Goal: Transaction & Acquisition: Purchase product/service

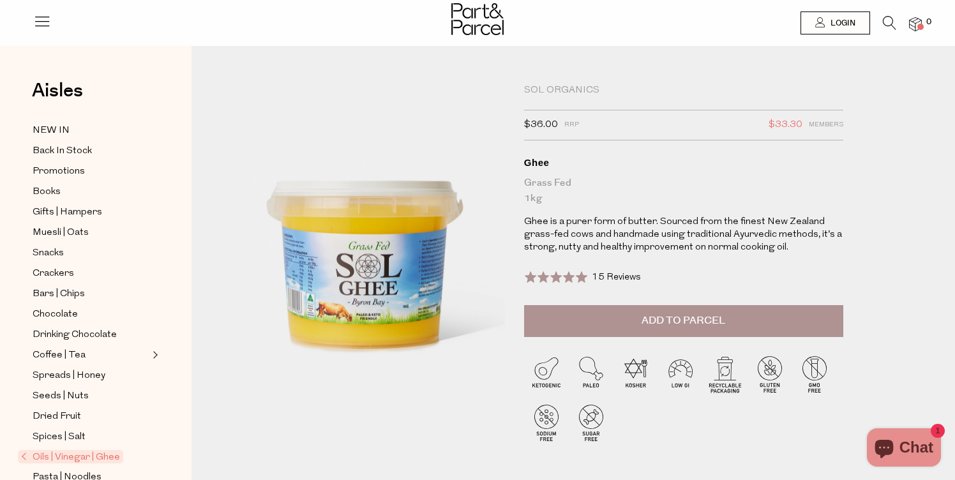
click at [630, 328] on button "Add to Parcel" at bounding box center [683, 321] width 319 height 32
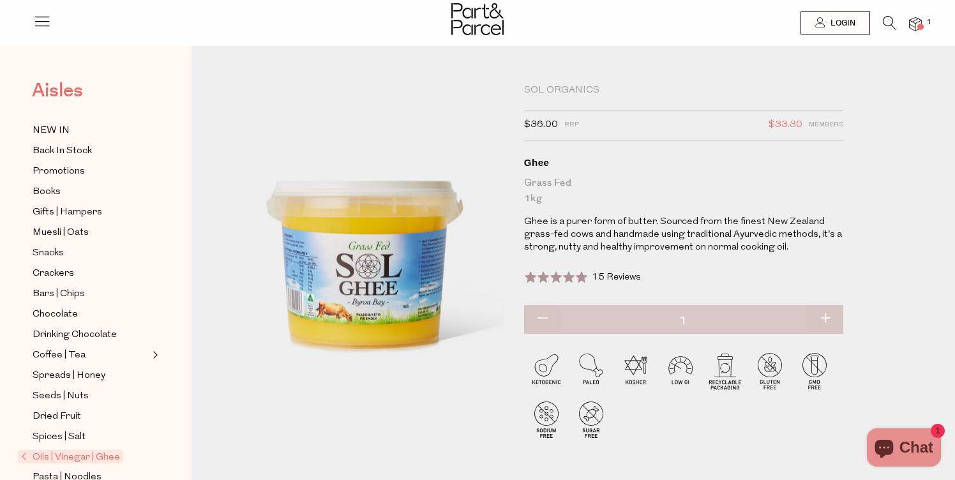
click at [59, 89] on span "Aisles" at bounding box center [57, 91] width 51 height 28
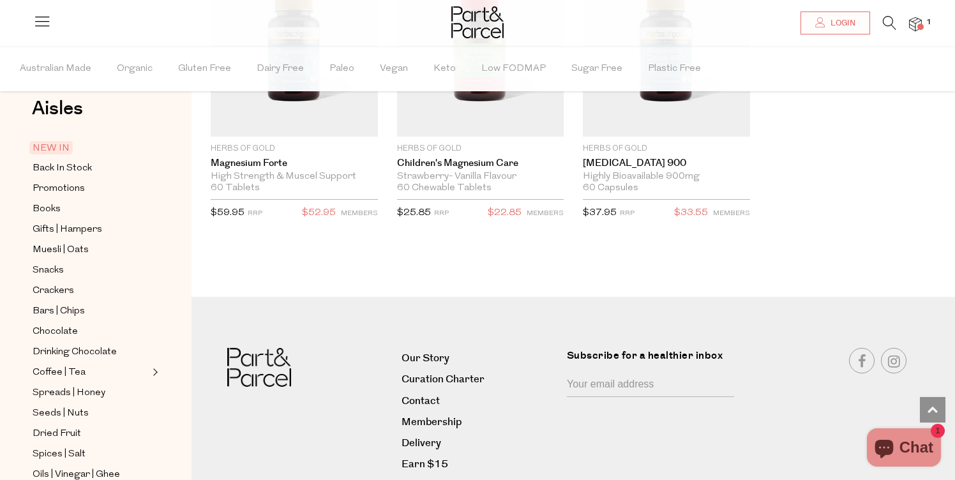
scroll to position [27, 0]
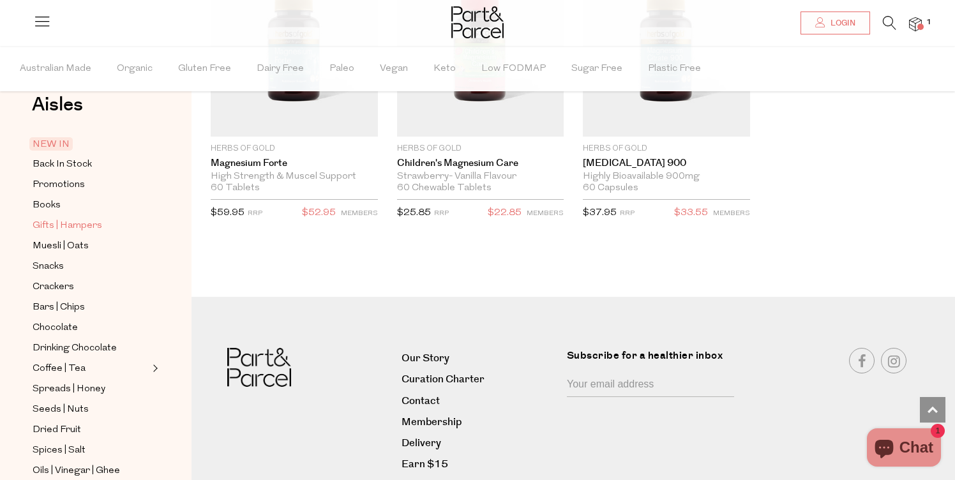
click at [87, 227] on span "Gifts | Hampers" at bounding box center [68, 225] width 70 height 15
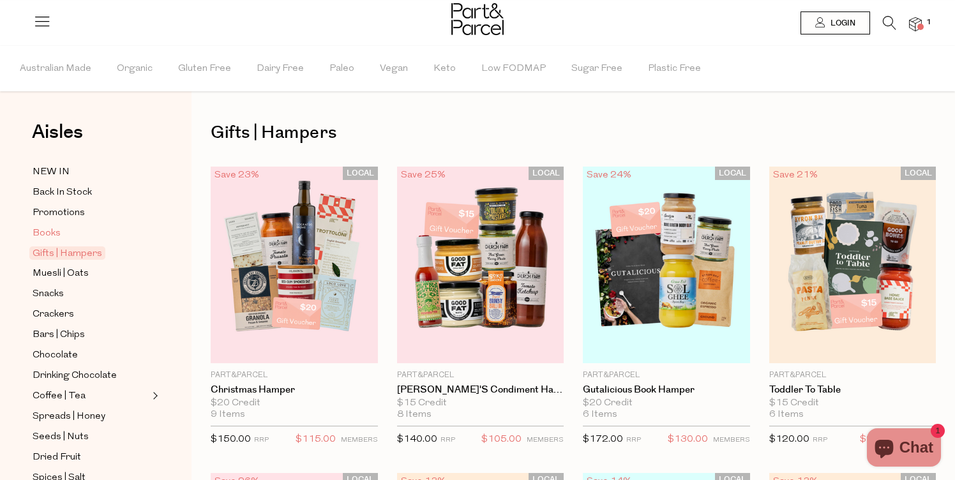
click at [50, 231] on span "Books" at bounding box center [47, 233] width 28 height 15
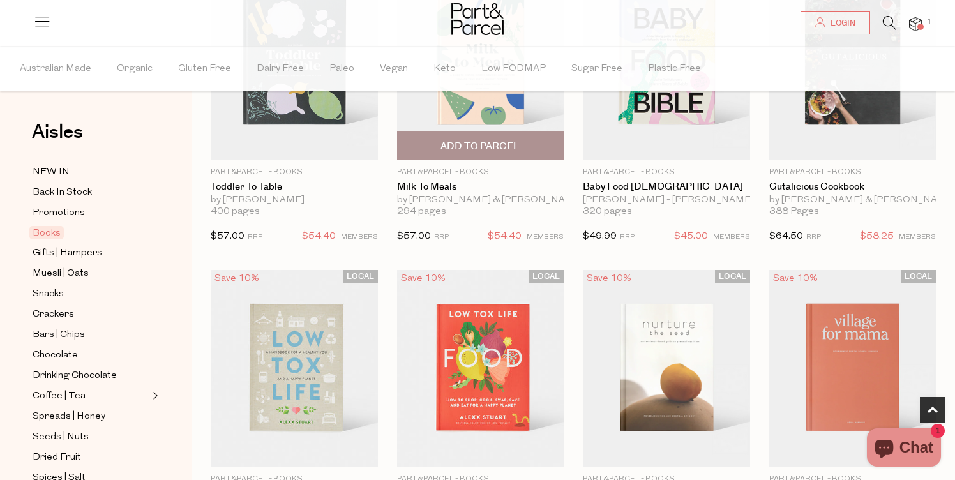
scroll to position [299, 0]
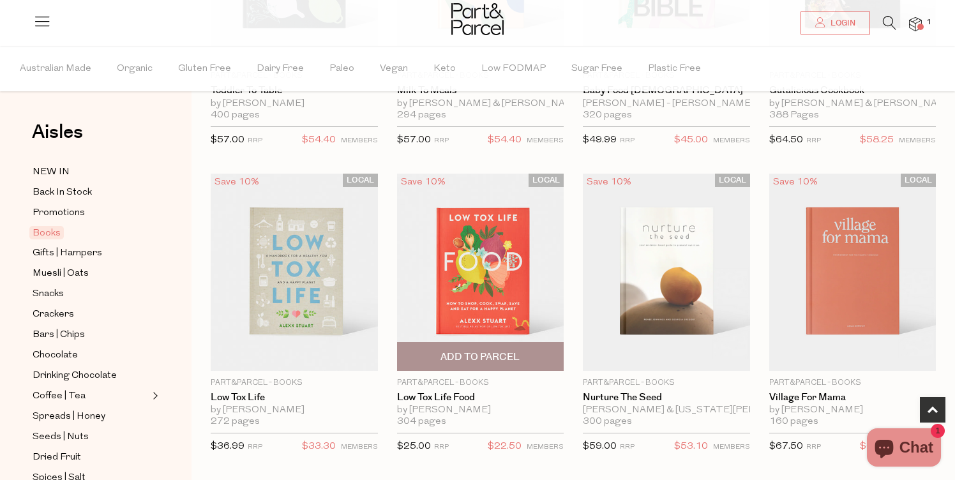
click at [511, 346] on span "Add To Parcel" at bounding box center [481, 356] width 160 height 27
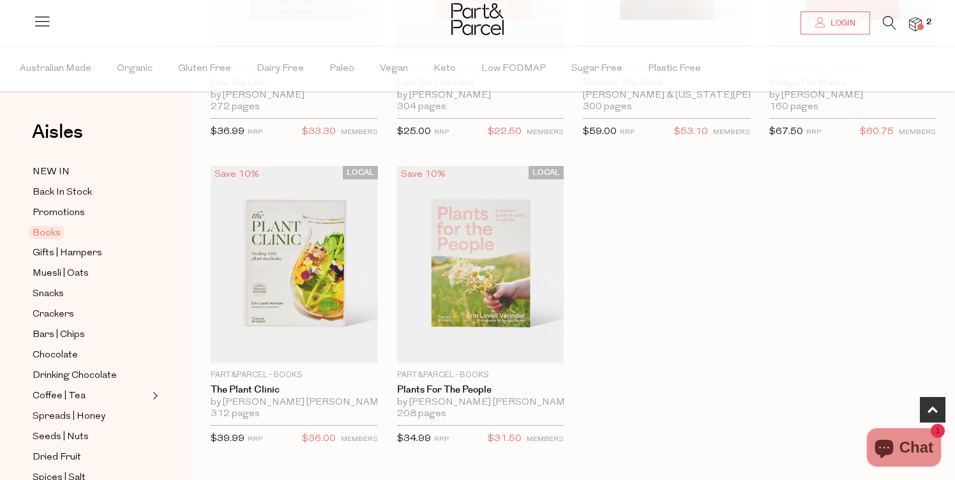
scroll to position [658, 0]
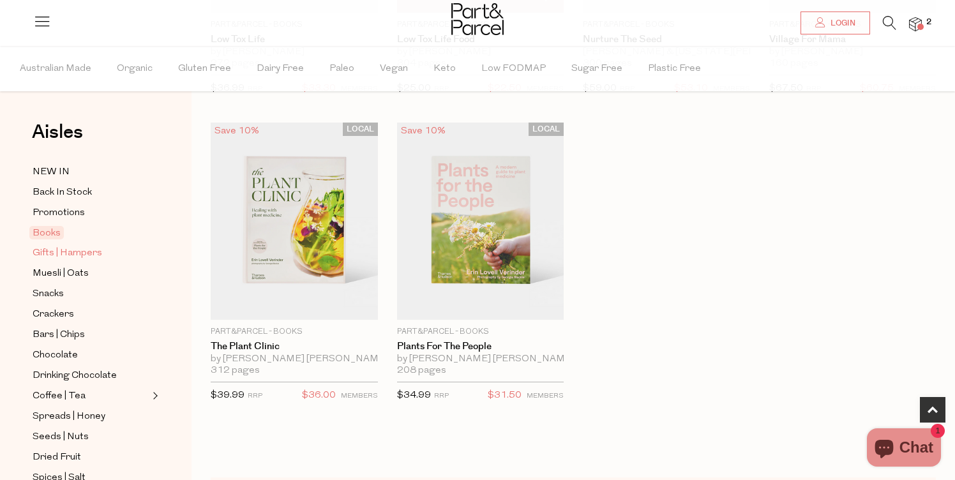
click at [79, 255] on span "Gifts | Hampers" at bounding box center [68, 253] width 70 height 15
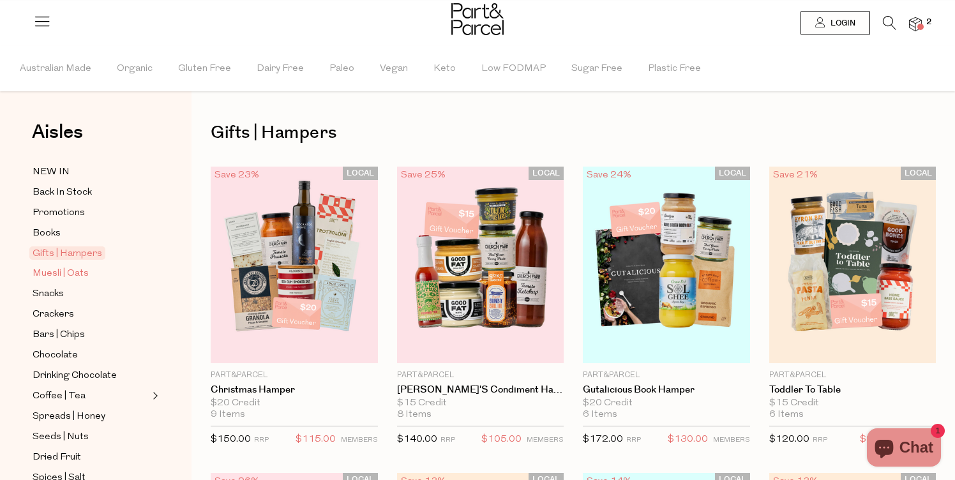
click at [80, 273] on span "Muesli | Oats" at bounding box center [61, 273] width 56 height 15
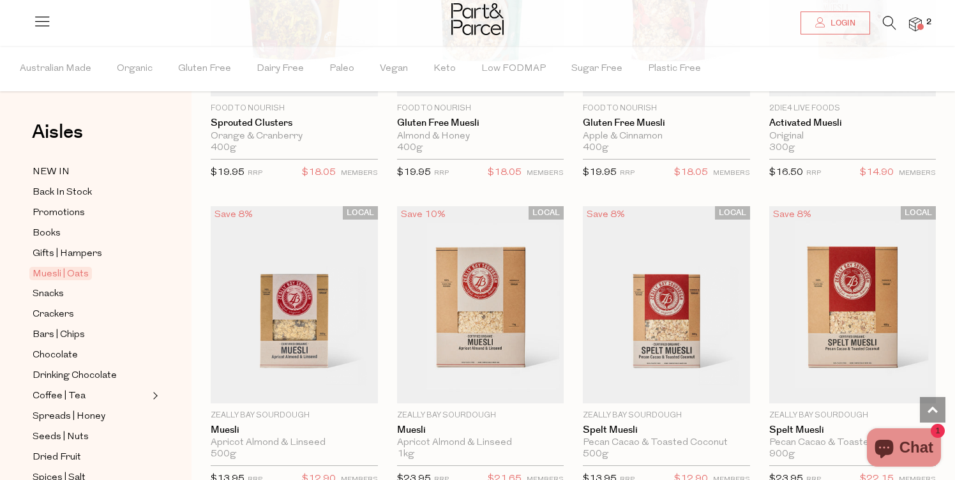
scroll to position [1844, 0]
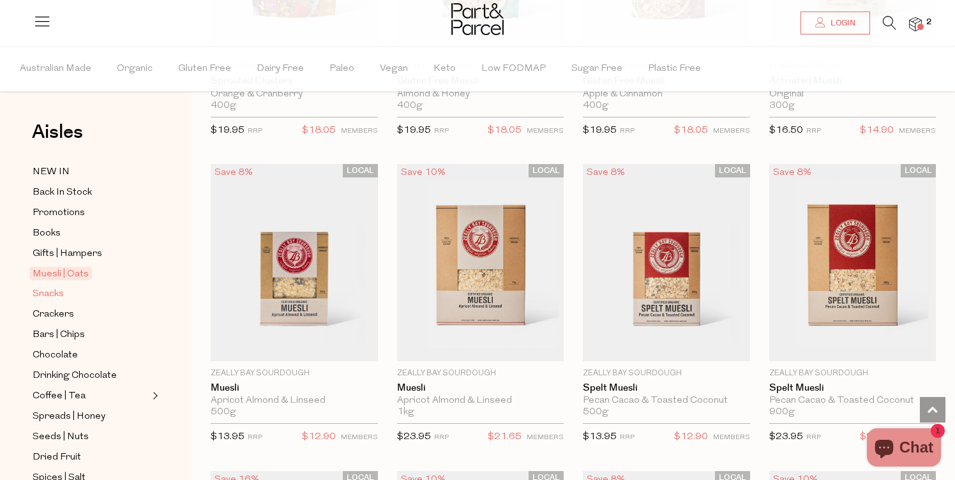
click at [52, 293] on span "Snacks" at bounding box center [48, 294] width 31 height 15
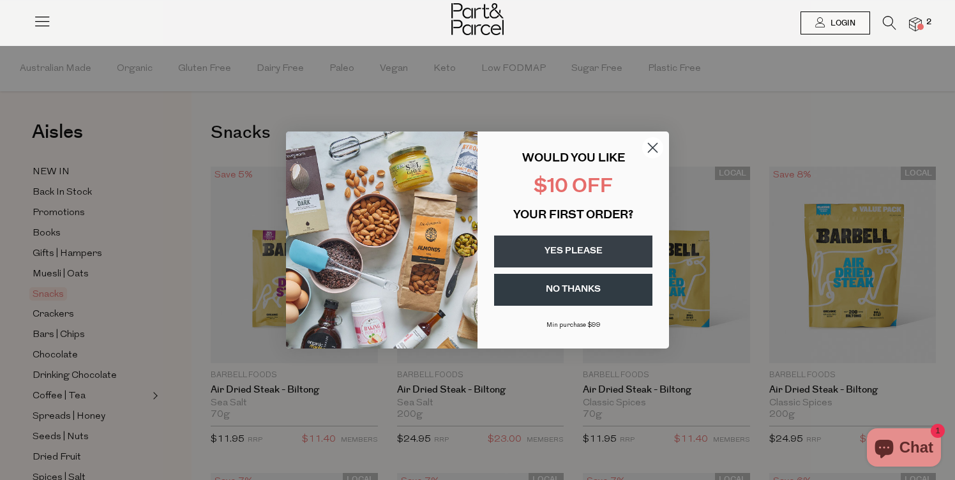
click at [653, 142] on circle "Close dialog" at bounding box center [652, 147] width 21 height 21
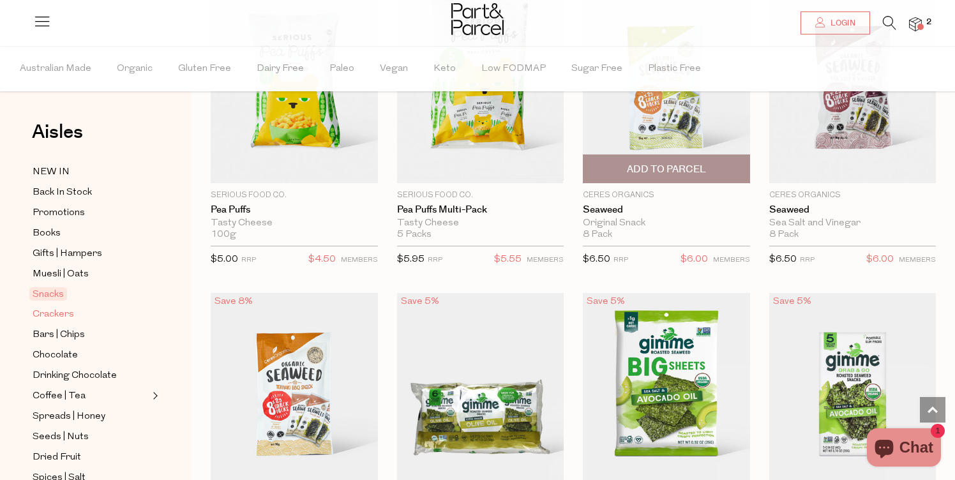
scroll to position [3865, 0]
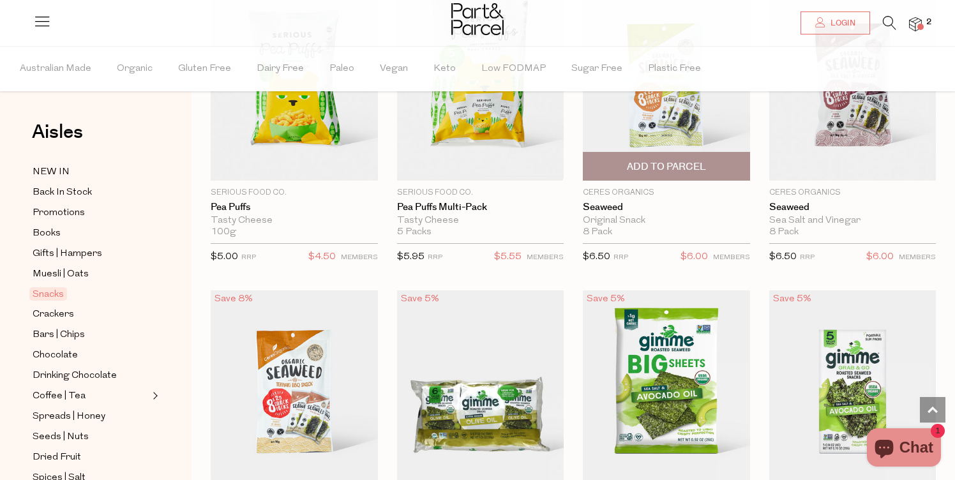
click at [648, 160] on span "Add To Parcel" at bounding box center [666, 166] width 79 height 13
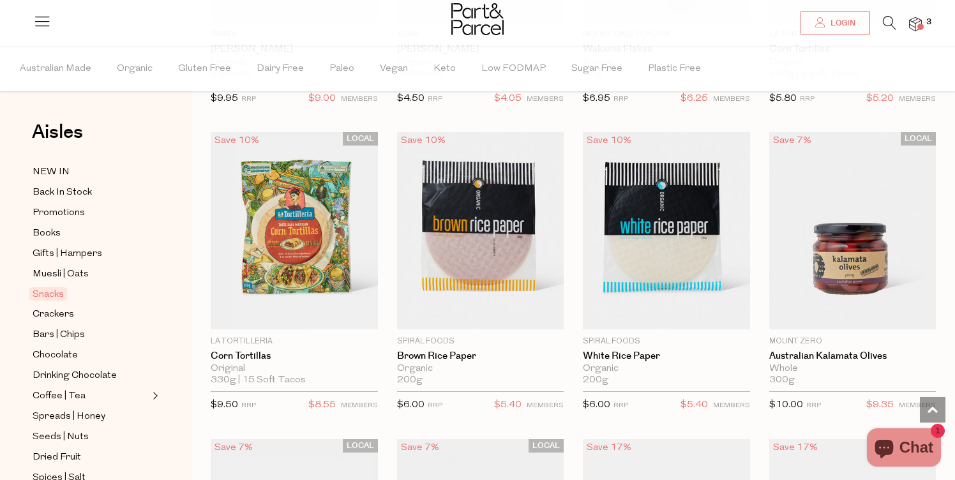
scroll to position [4672, 0]
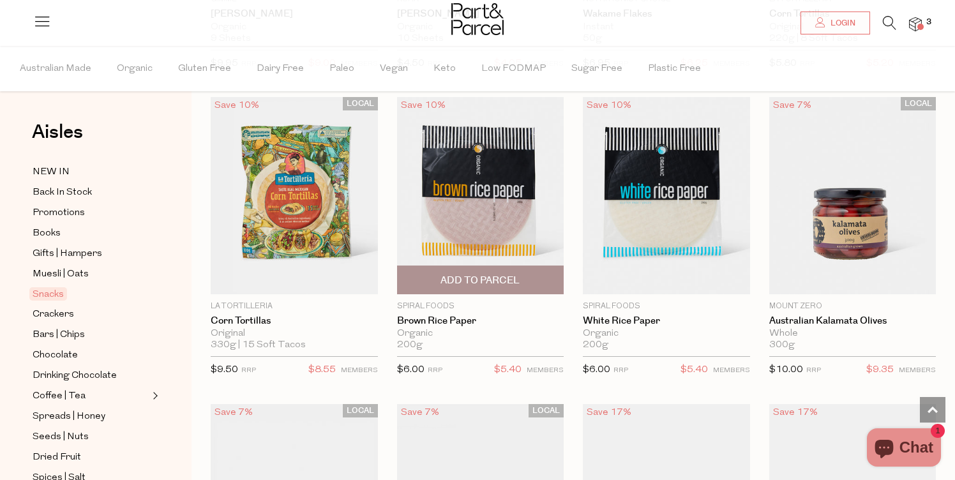
click at [528, 276] on span "Add To Parcel" at bounding box center [481, 279] width 160 height 27
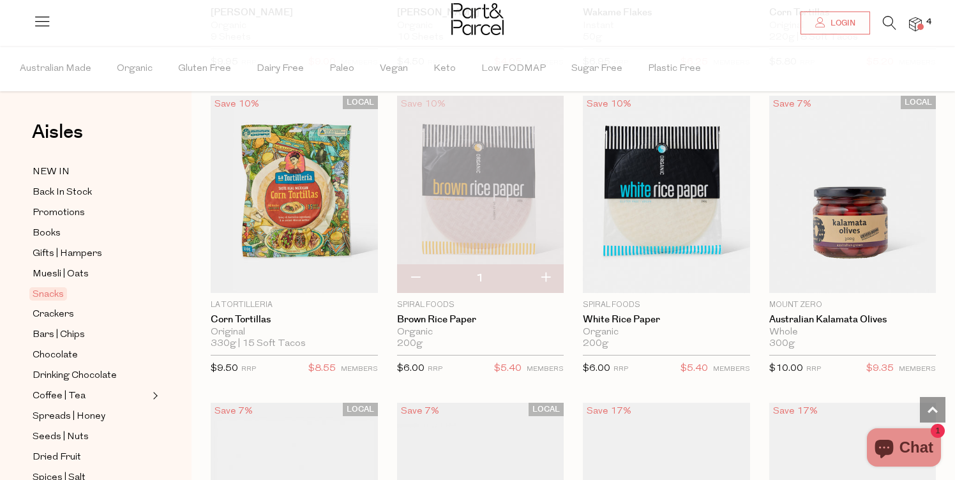
scroll to position [4657, 0]
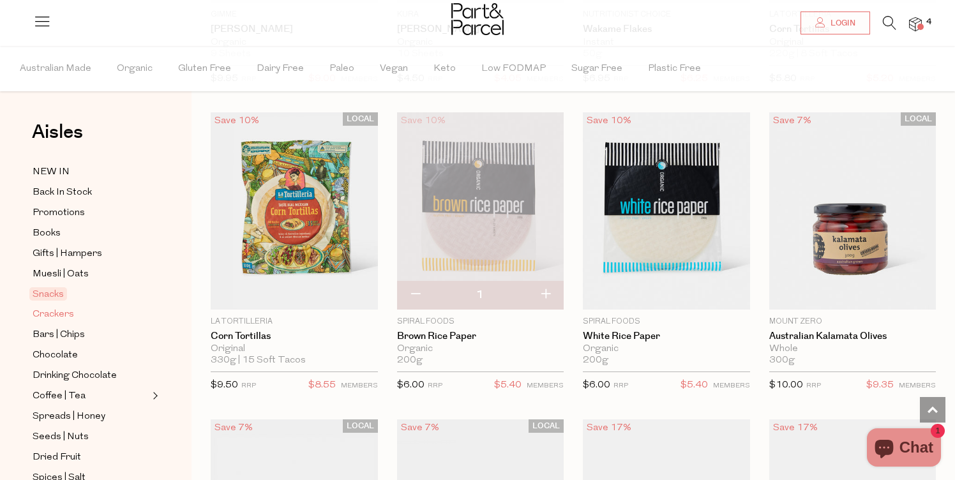
click at [86, 319] on link "Crackers" at bounding box center [91, 315] width 116 height 16
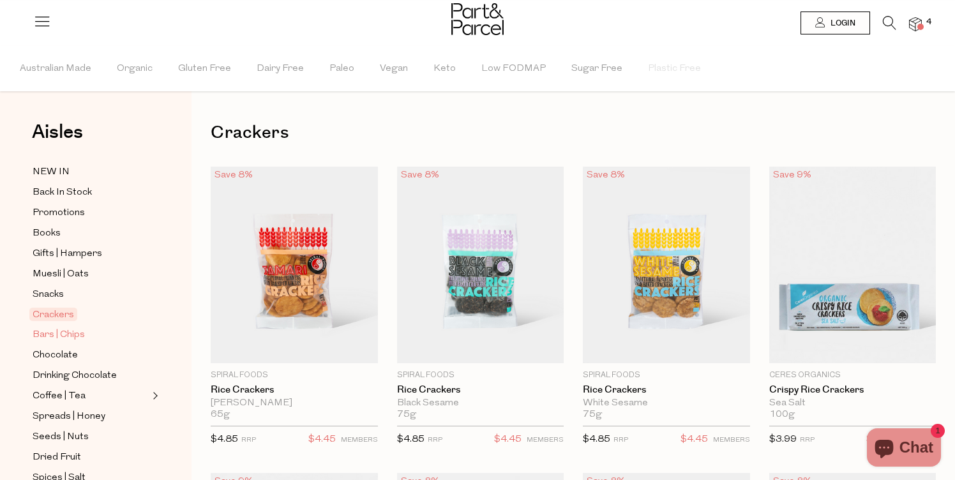
click at [64, 331] on span "Bars | Chips" at bounding box center [59, 335] width 52 height 15
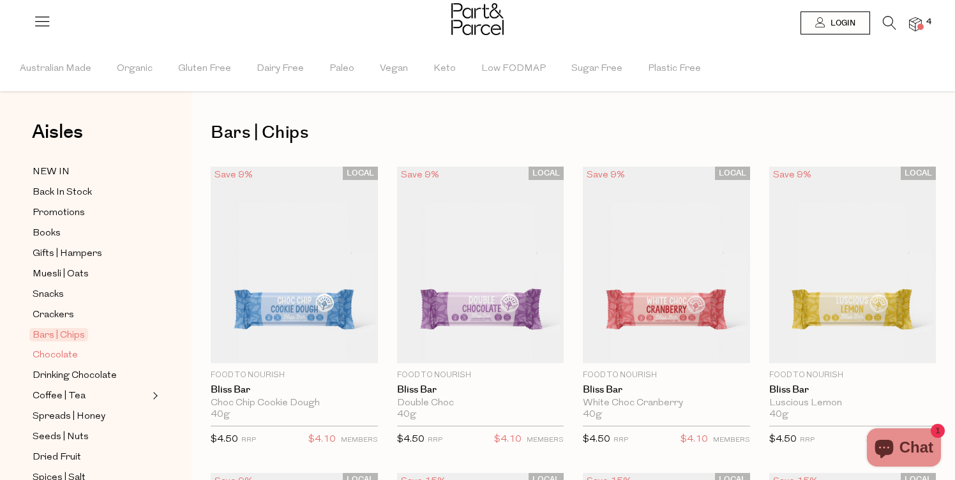
click at [72, 354] on span "Chocolate" at bounding box center [55, 355] width 45 height 15
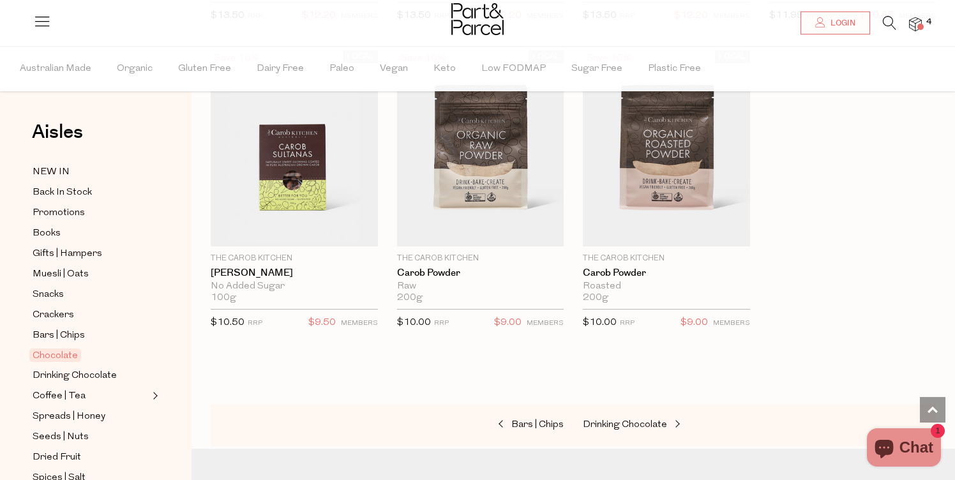
scroll to position [4409, 0]
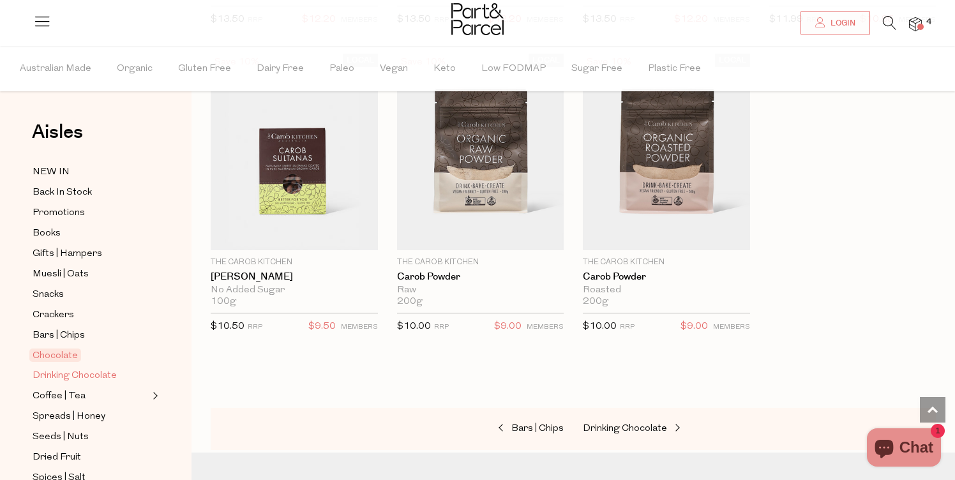
click at [83, 372] on span "Drinking Chocolate" at bounding box center [75, 375] width 84 height 15
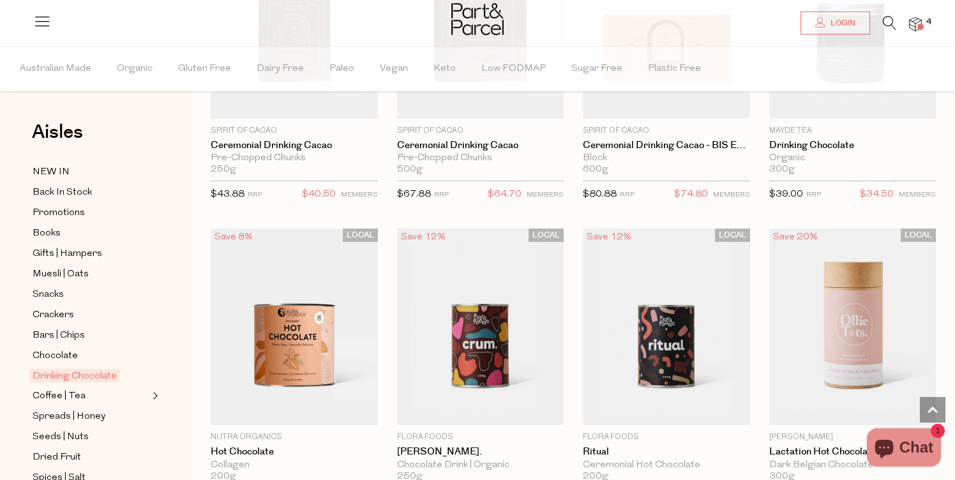
scroll to position [875, 0]
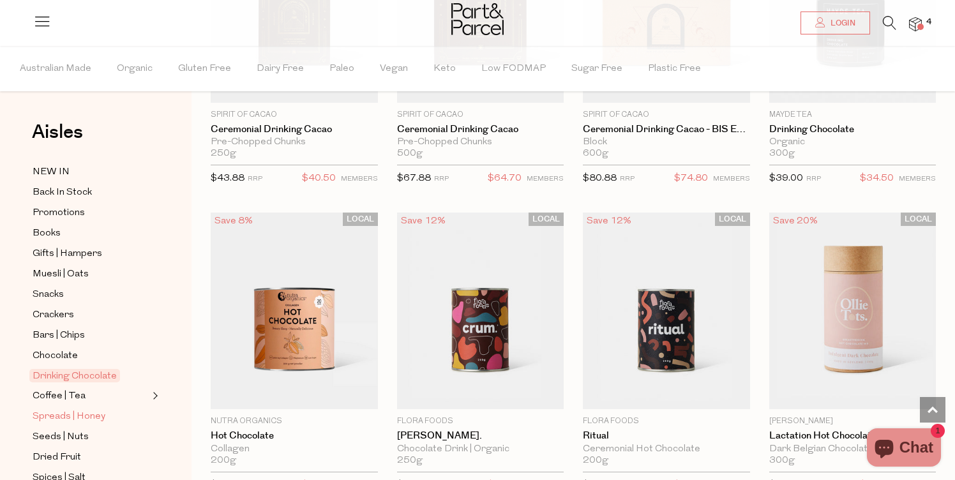
click at [85, 415] on span "Spreads | Honey" at bounding box center [69, 416] width 73 height 15
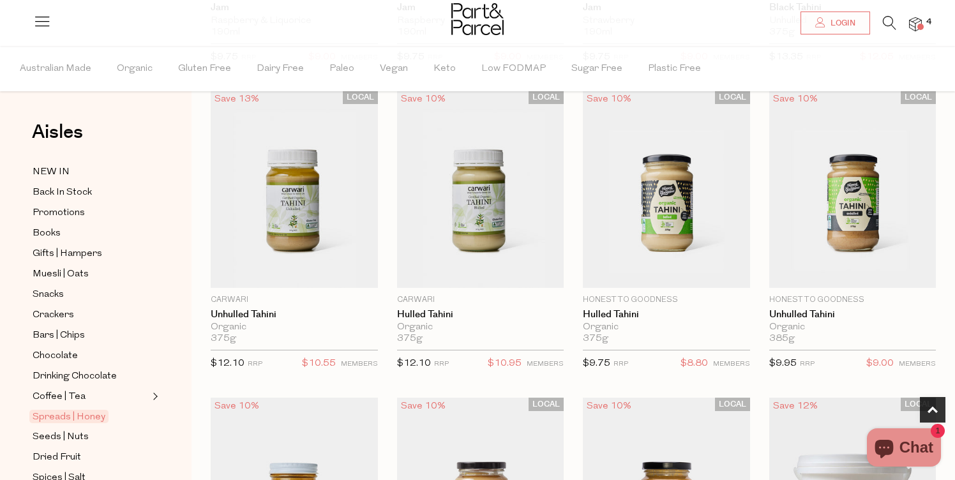
scroll to position [386, 0]
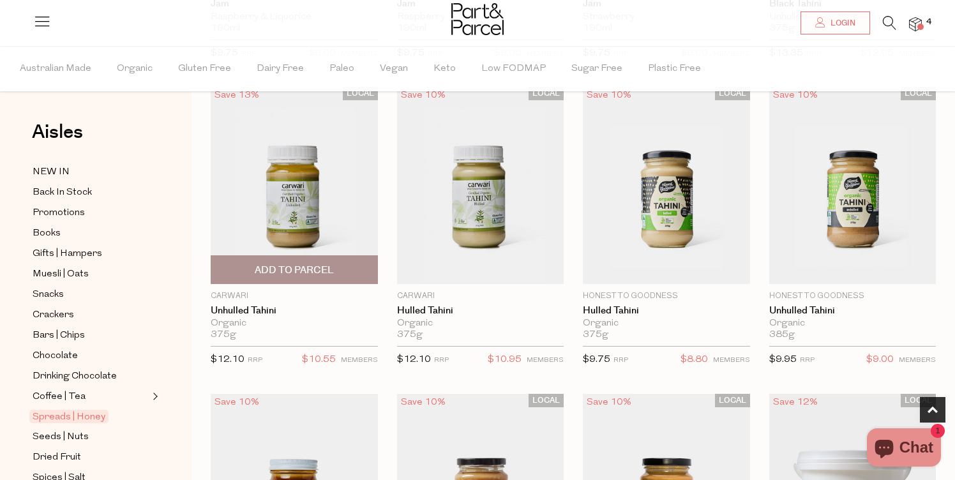
click at [348, 275] on span "Add To Parcel" at bounding box center [295, 269] width 160 height 27
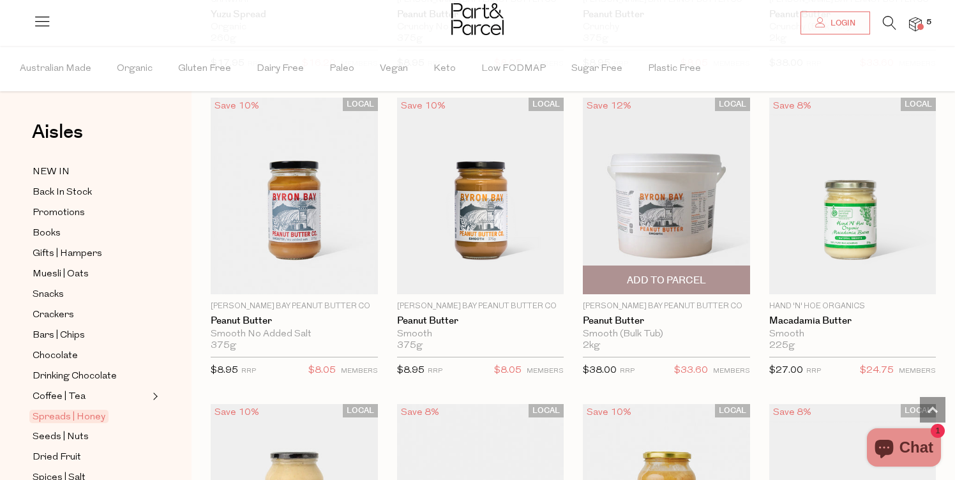
scroll to position [991, 0]
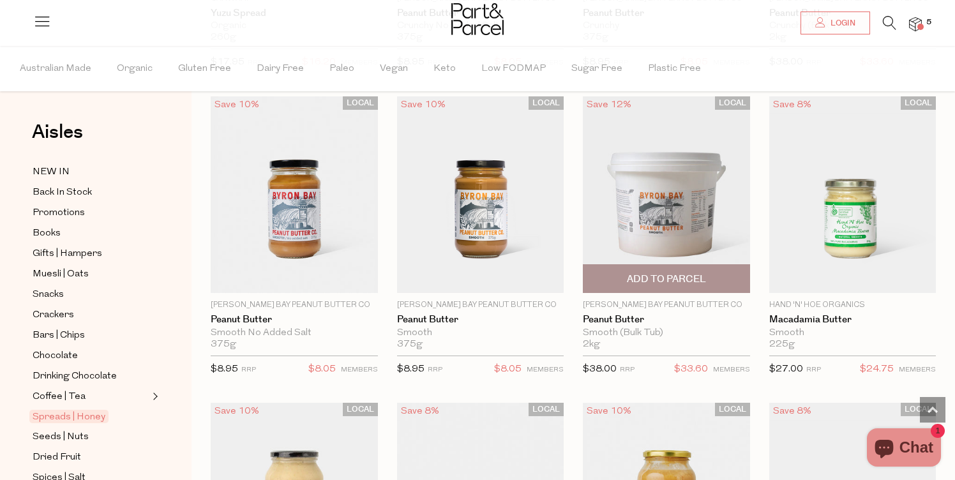
click at [672, 283] on span "Add To Parcel" at bounding box center [666, 279] width 79 height 13
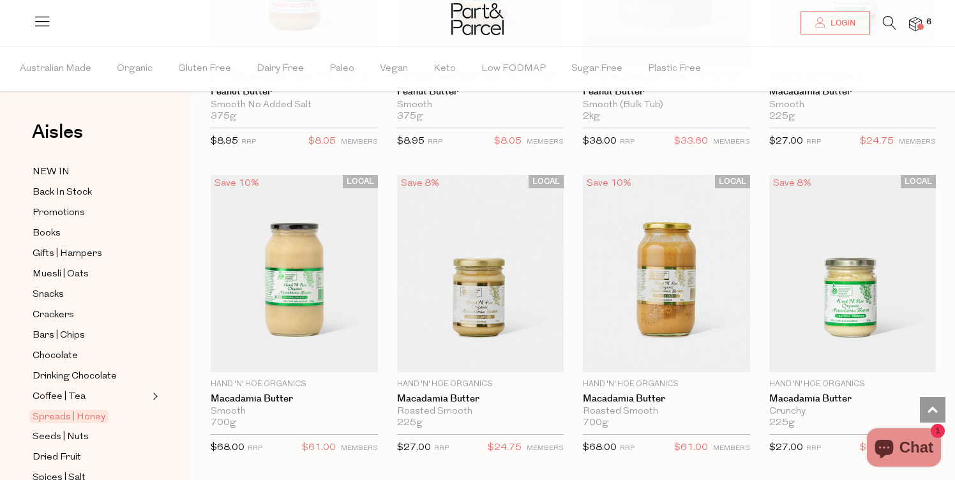
scroll to position [1225, 0]
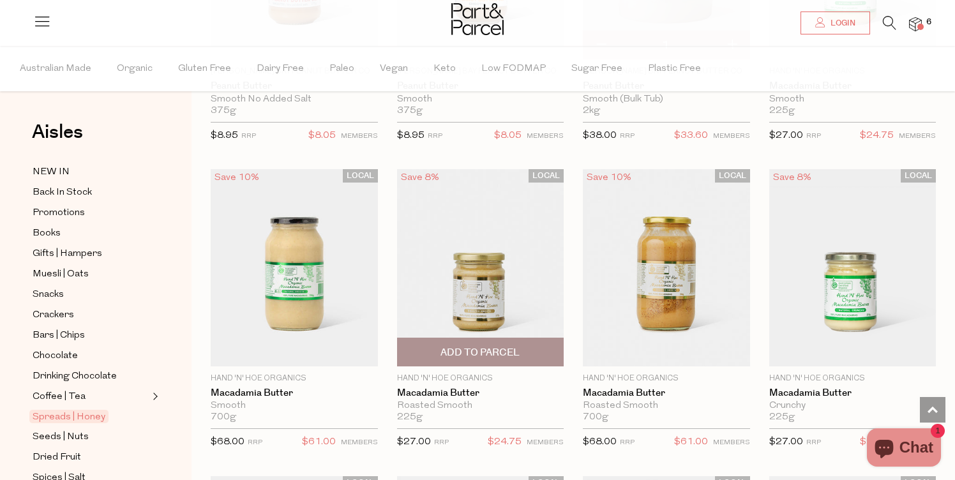
click at [492, 346] on span "Add To Parcel" at bounding box center [480, 352] width 79 height 13
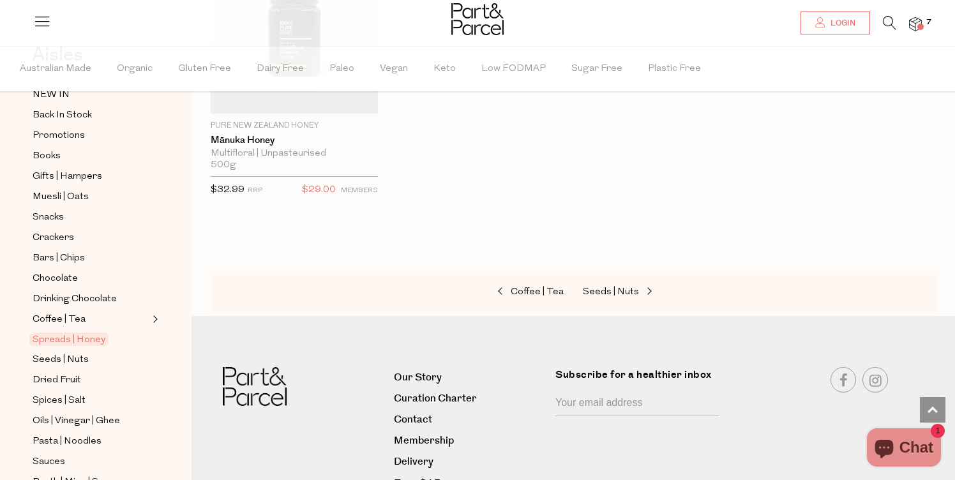
scroll to position [79, 0]
click at [58, 352] on span "Seeds | Nuts" at bounding box center [61, 358] width 56 height 15
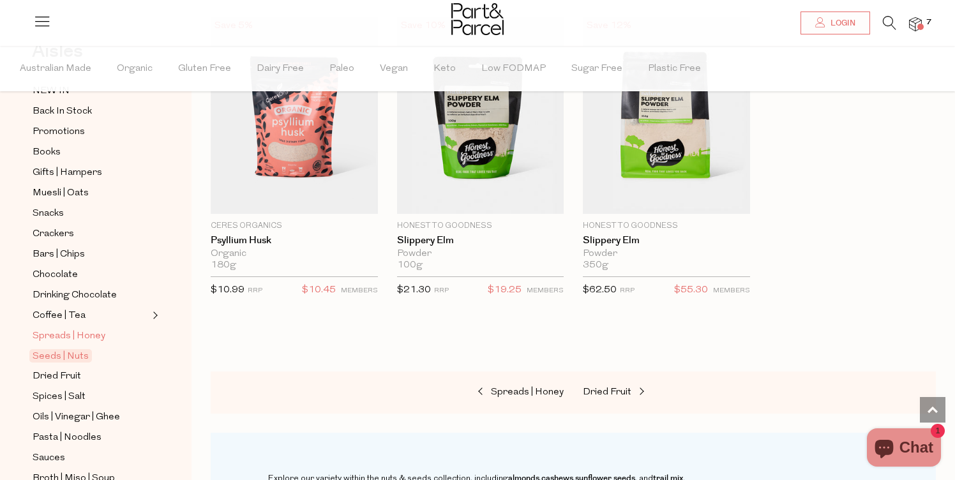
scroll to position [79, 0]
click at [73, 398] on span "Spices | Salt" at bounding box center [59, 398] width 53 height 15
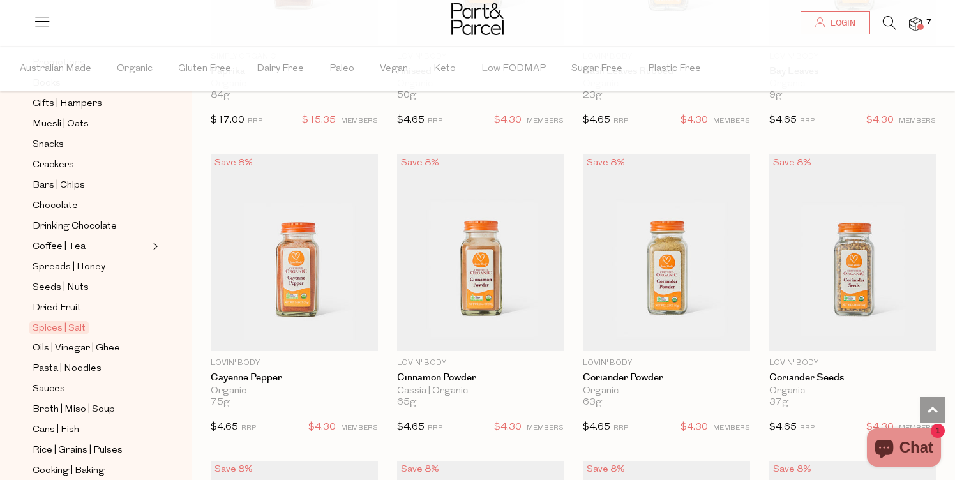
scroll to position [153, 0]
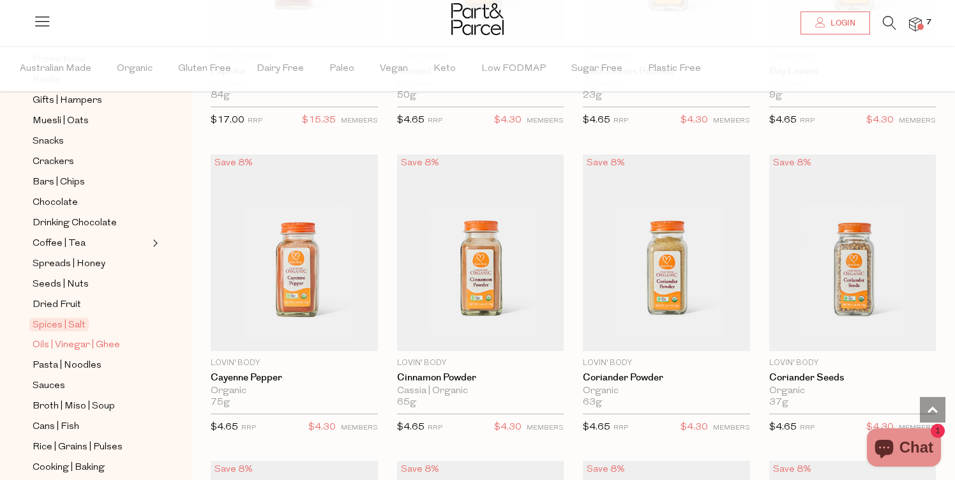
click at [97, 344] on span "Oils | Vinegar | Ghee" at bounding box center [76, 345] width 87 height 15
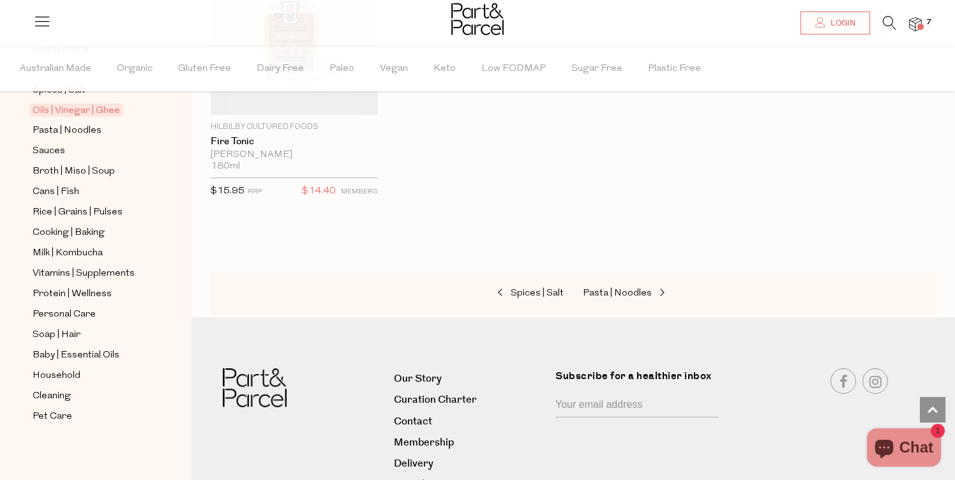
scroll to position [381, 0]
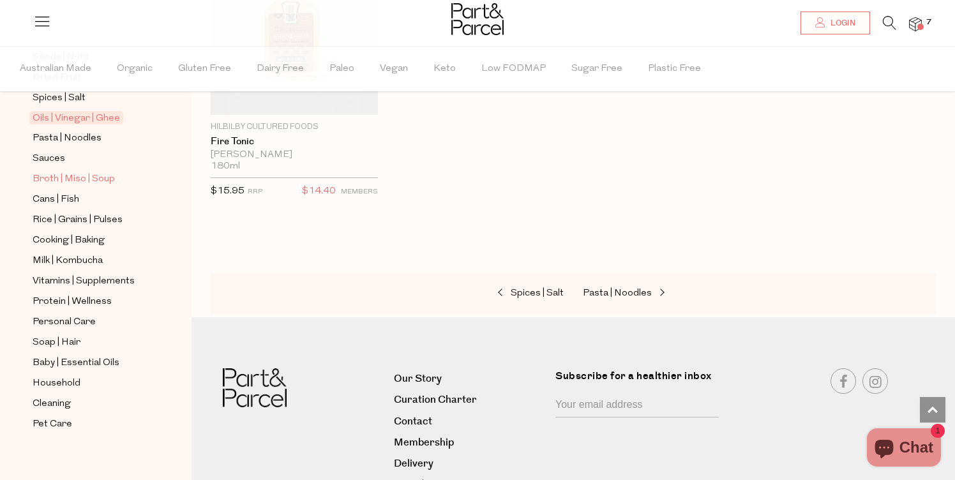
click at [106, 179] on span "Broth | Miso | Soup" at bounding box center [74, 179] width 82 height 15
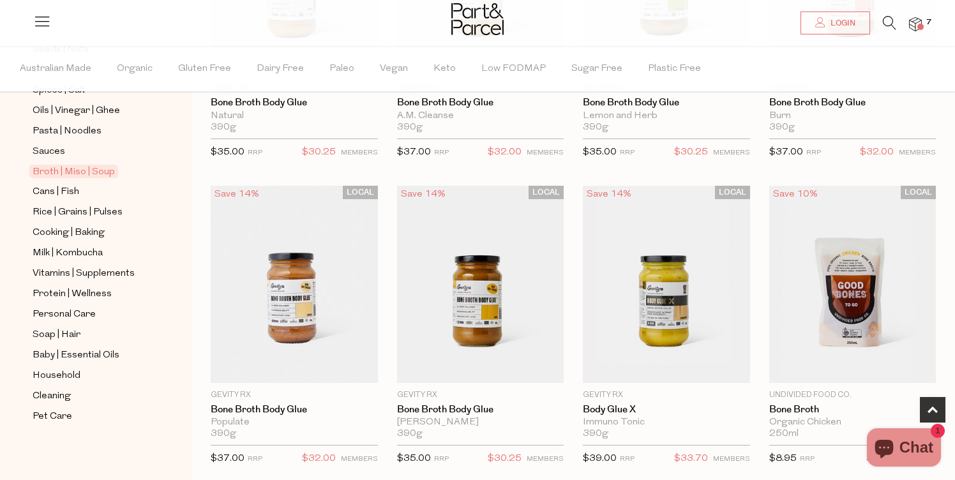
scroll to position [360, 0]
